Goal: Transaction & Acquisition: Subscribe to service/newsletter

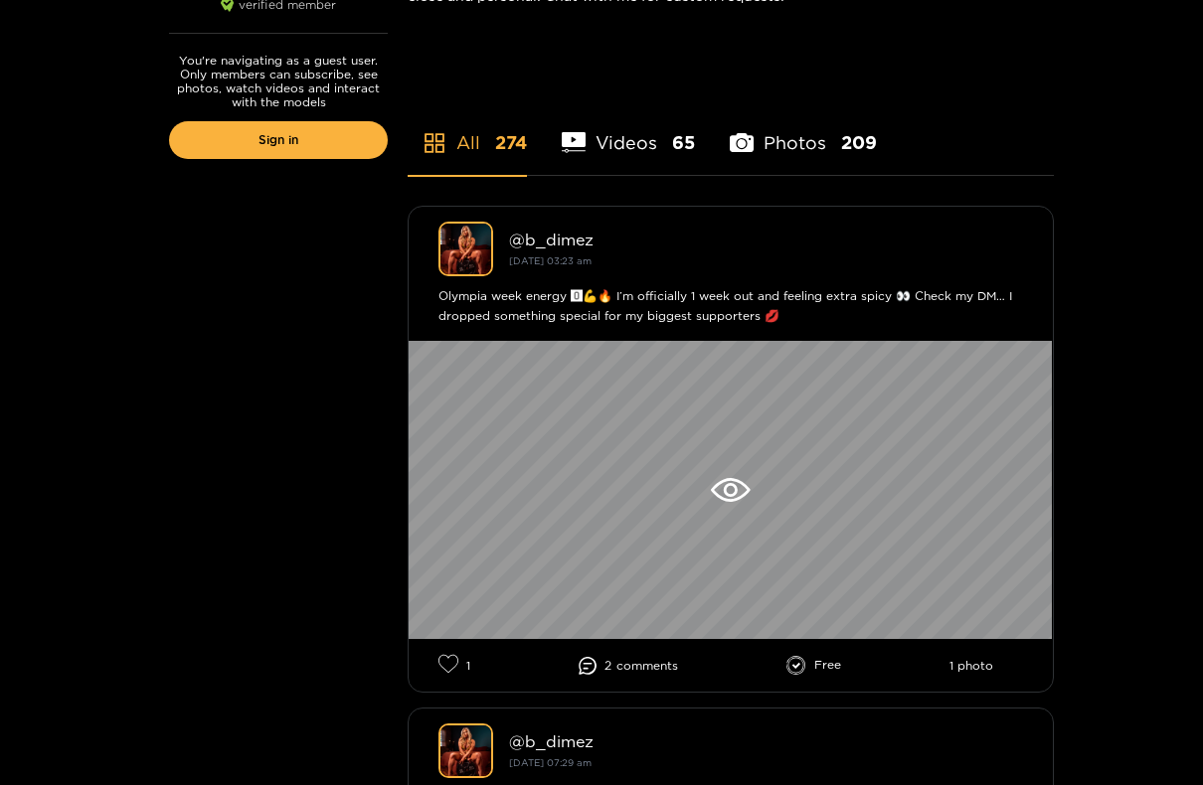
scroll to position [437, 0]
click at [734, 497] on icon at bounding box center [730, 490] width 39 height 24
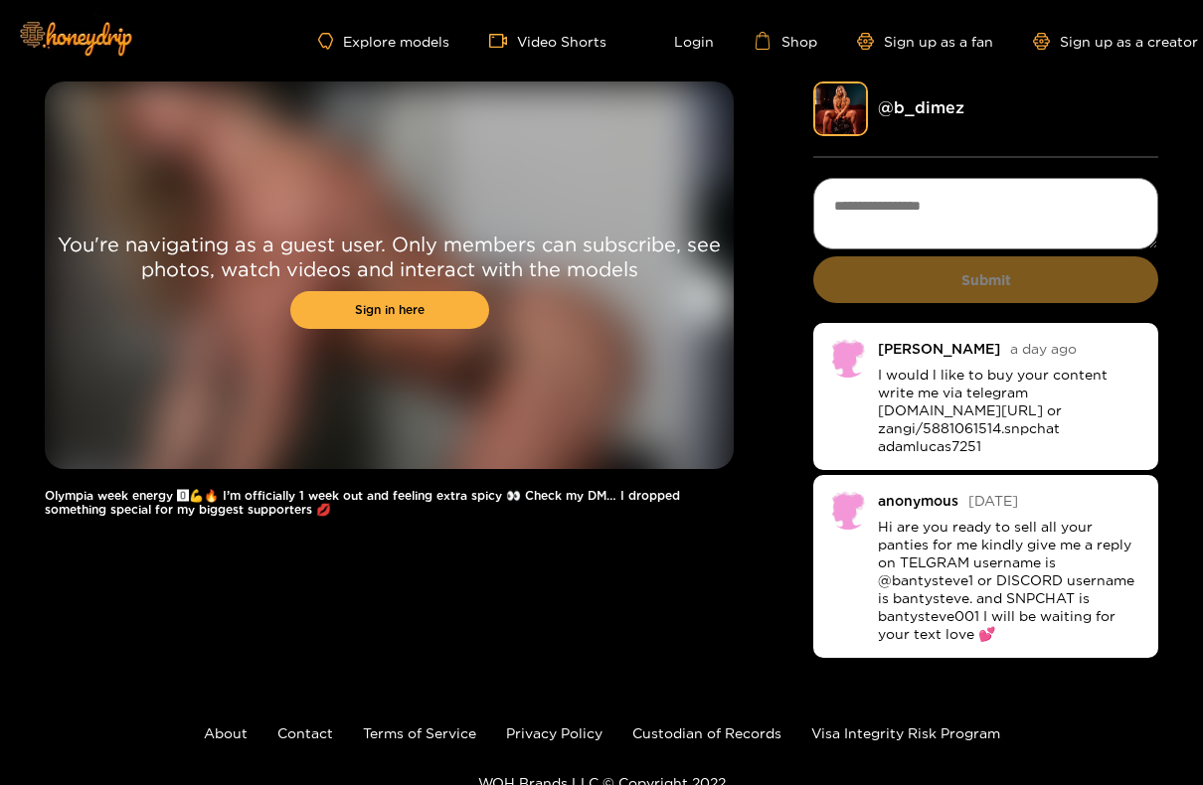
click at [338, 304] on link "Sign in here" at bounding box center [389, 310] width 199 height 38
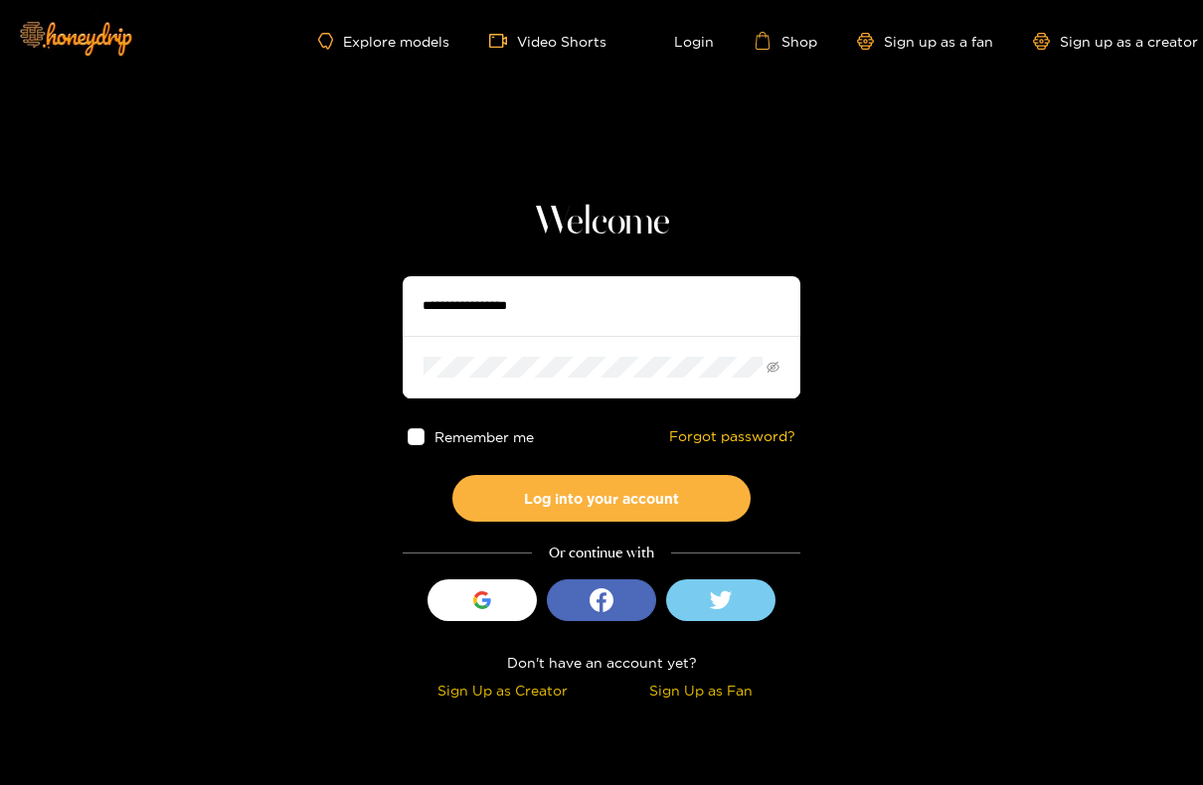
click at [477, 596] on icon "button" at bounding box center [481, 594] width 14 height 7
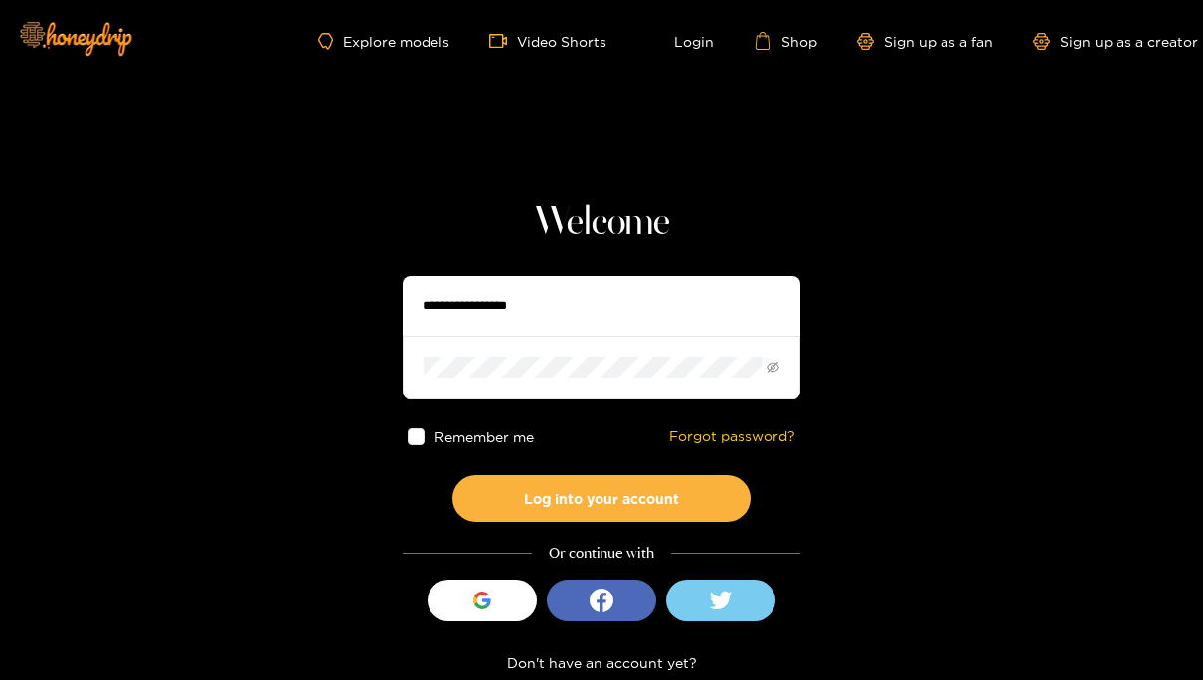
click at [479, 602] on icon "button" at bounding box center [482, 600] width 18 height 18
